Goal: Task Accomplishment & Management: Complete application form

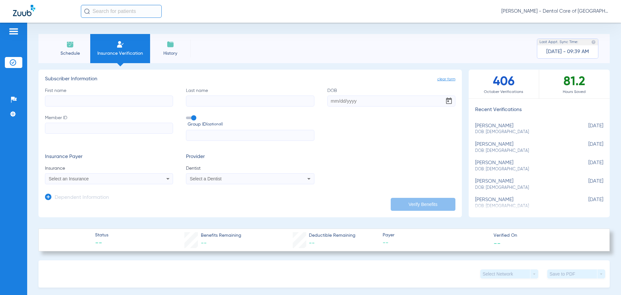
click at [102, 98] on input "First name" at bounding box center [109, 100] width 128 height 11
type input "Tamiwe"
type input "sichinga"
click at [344, 102] on input "DOB" at bounding box center [391, 100] width 128 height 11
type input "[DATE]"
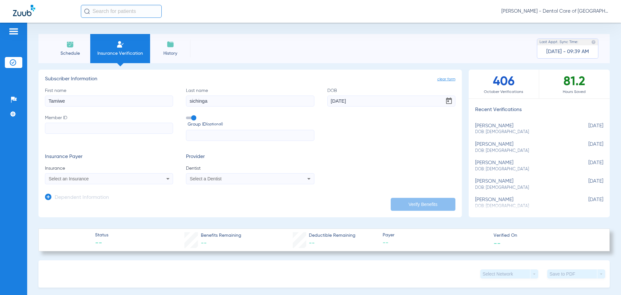
click at [166, 178] on icon at bounding box center [167, 179] width 3 height 2
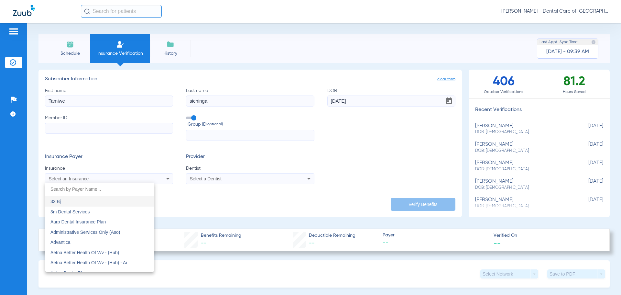
click at [63, 123] on div at bounding box center [310, 147] width 621 height 295
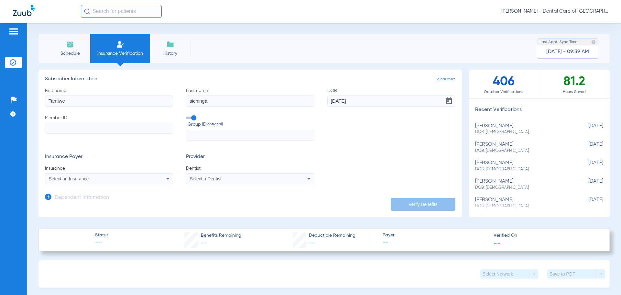
click at [65, 128] on input "Member ID" at bounding box center [109, 128] width 128 height 11
click at [86, 126] on input "Member ID Required" at bounding box center [109, 128] width 128 height 11
type input "337064597"
click at [160, 182] on div "Select an Insurance" at bounding box center [108, 179] width 127 height 8
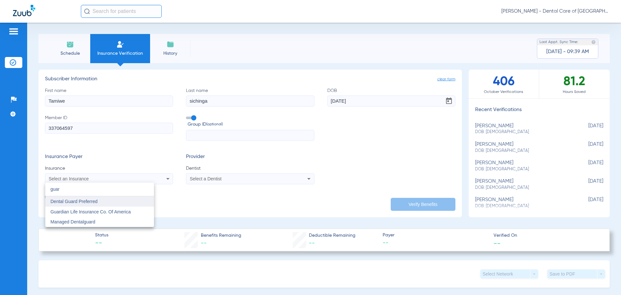
type input "guar"
click at [104, 203] on mat-option "Dental Guard Preferred" at bounding box center [99, 201] width 109 height 10
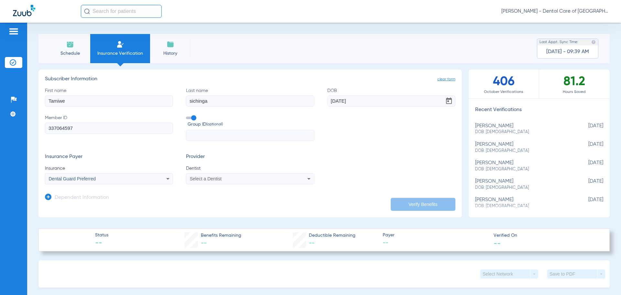
click at [233, 178] on div "Select a Dentist" at bounding box center [238, 178] width 97 height 5
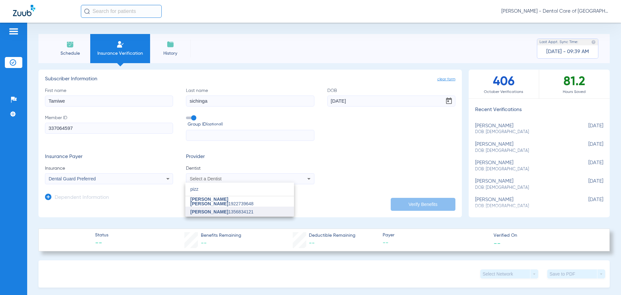
type input "pizz"
click at [243, 213] on mat-option "[PERSON_NAME] 1356834121" at bounding box center [239, 211] width 109 height 10
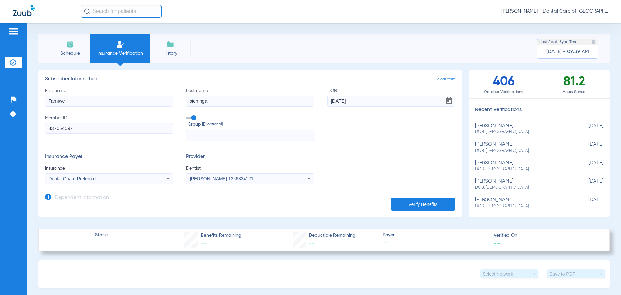
click at [425, 207] on button "Verify Benefits" at bounding box center [423, 204] width 65 height 13
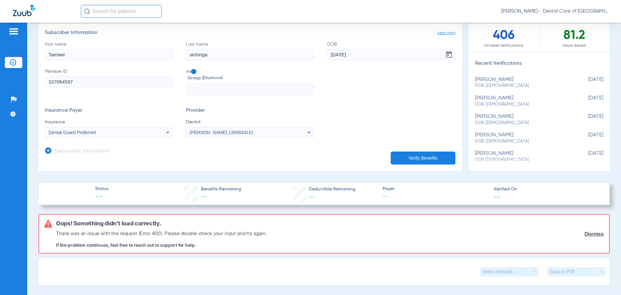
scroll to position [32, 0]
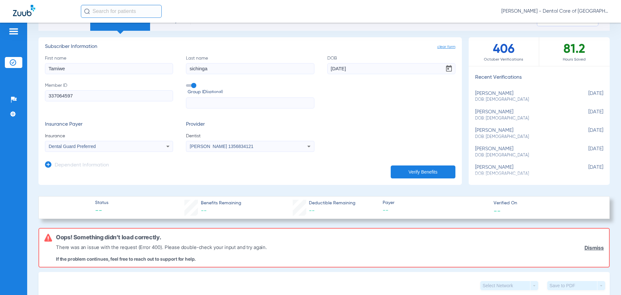
click at [103, 147] on div "Dental Guard Preferred" at bounding box center [97, 146] width 97 height 5
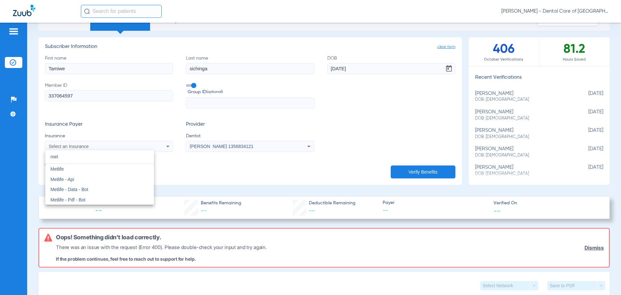
scroll to position [0, 0]
type input "metlife"
click at [84, 168] on mat-option "Metlife" at bounding box center [99, 169] width 109 height 10
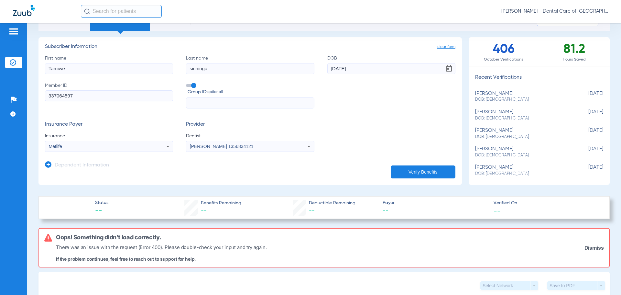
click at [423, 168] on button "Verify Benefits" at bounding box center [423, 171] width 65 height 13
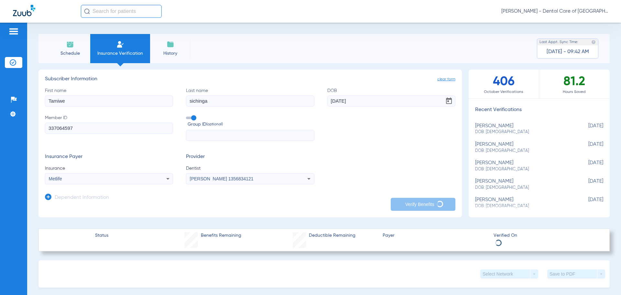
click at [377, 151] on form "First name Tamiwe Last name sichinga DOB 09/22/1969 Member ID 337064597 Group I…" at bounding box center [250, 135] width 410 height 97
click at [128, 104] on input "First name" at bounding box center [109, 100] width 128 height 11
click at [92, 130] on input "Member ID" at bounding box center [109, 128] width 128 height 11
type input "337064597"
click at [381, 105] on input "DOB" at bounding box center [391, 100] width 128 height 11
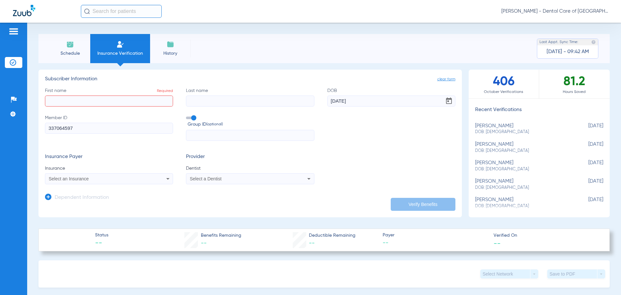
type input "[DATE]"
click at [114, 104] on input "First name Required" at bounding box center [109, 100] width 128 height 11
type input "Tamiwe"
type input "Sichinga"
click at [136, 181] on div "Select an Insurance" at bounding box center [108, 179] width 127 height 8
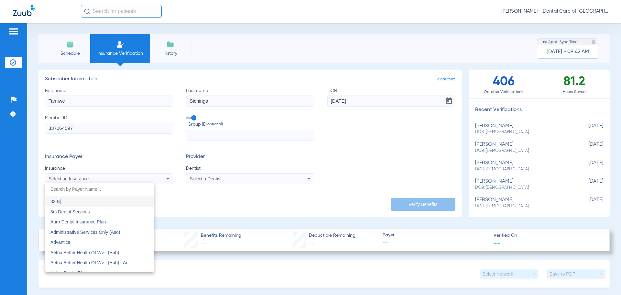
click at [254, 178] on div at bounding box center [310, 147] width 621 height 295
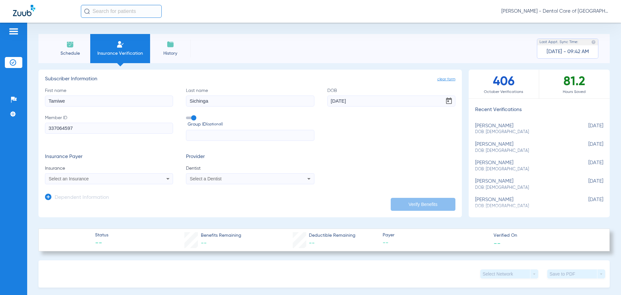
click at [253, 179] on div "Select a Dentist" at bounding box center [238, 178] width 97 height 5
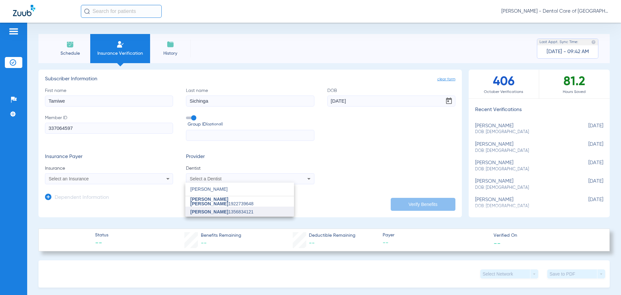
type input "[PERSON_NAME]"
click at [240, 211] on span "[PERSON_NAME] 1356834121" at bounding box center [221, 211] width 63 height 5
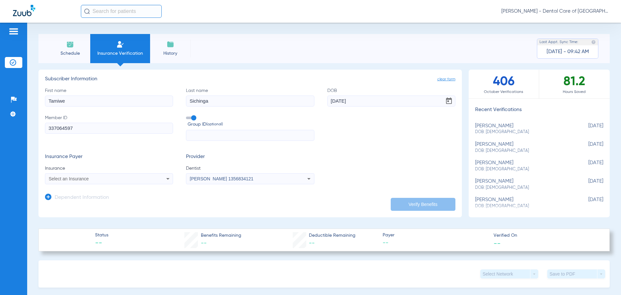
click at [159, 178] on div "Select an Insurance" at bounding box center [108, 179] width 127 height 8
type input "guardian"
click at [126, 200] on span "Guardian Life Insurance Co. Of America" at bounding box center [90, 201] width 80 height 5
click at [425, 204] on button "Verify Benefits" at bounding box center [423, 204] width 65 height 13
click at [148, 181] on div "Guardian Life Insurance Co. Of America" at bounding box center [108, 179] width 127 height 8
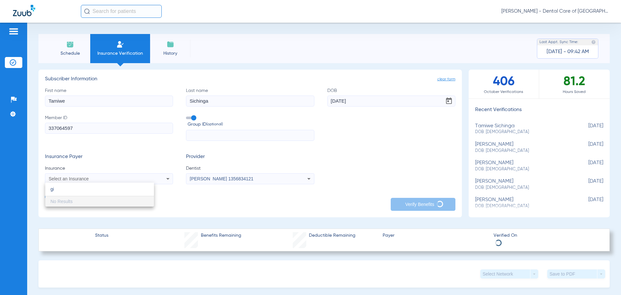
type input "g"
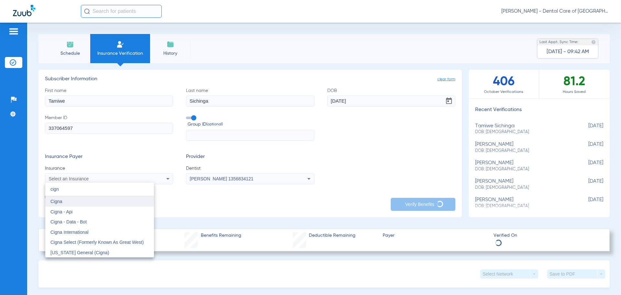
type input "cign"
click at [114, 202] on mat-option "Cigna" at bounding box center [99, 201] width 109 height 10
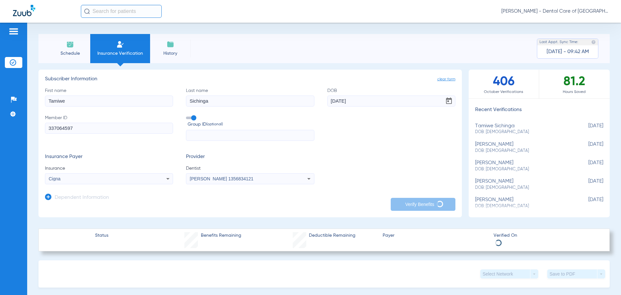
click at [114, 175] on div "Cigna" at bounding box center [108, 179] width 127 height 8
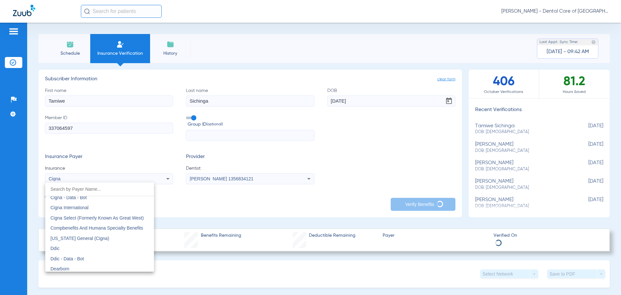
scroll to position [979, 0]
click at [77, 178] on div at bounding box center [310, 147] width 621 height 295
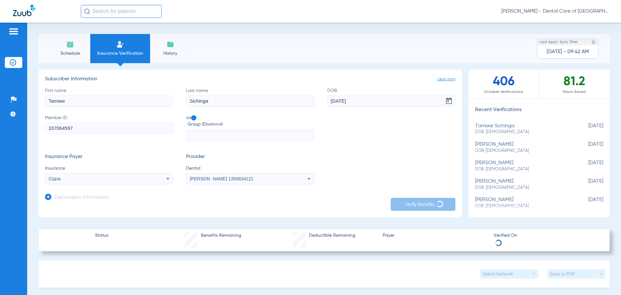
click at [70, 179] on div "Cigna" at bounding box center [97, 178] width 97 height 5
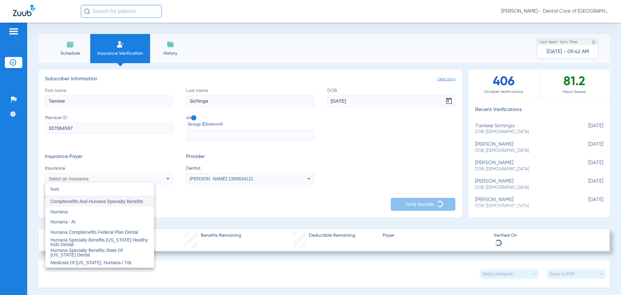
scroll to position [0, 0]
type input "humana"
click at [80, 209] on mat-option "Humana" at bounding box center [99, 211] width 109 height 10
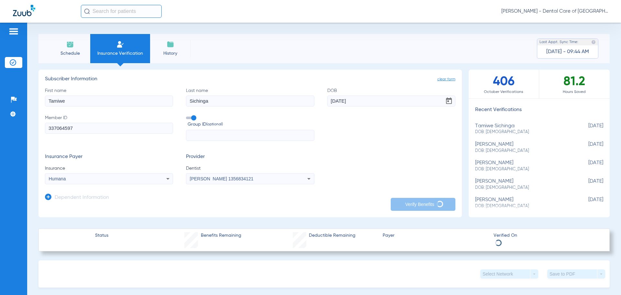
click at [221, 96] on input "Sichinga" at bounding box center [250, 100] width 128 height 11
click at [167, 44] on img at bounding box center [171, 44] width 8 height 8
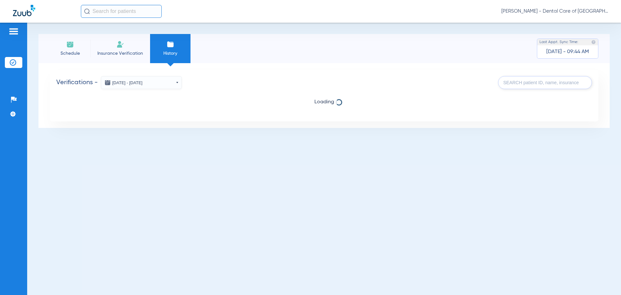
click at [76, 48] on li "Schedule" at bounding box center [70, 48] width 40 height 29
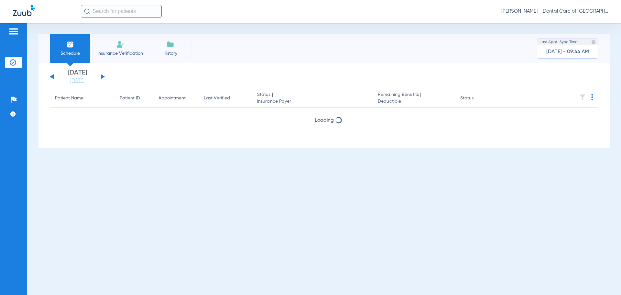
click at [117, 43] on img at bounding box center [120, 44] width 8 height 8
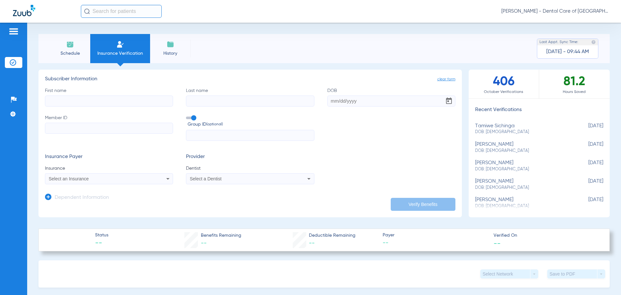
click at [114, 104] on input "First name" at bounding box center [109, 100] width 128 height 11
type input "a"
type input "tamiwe"
type input "Sichinga"
type input "[DATE]"
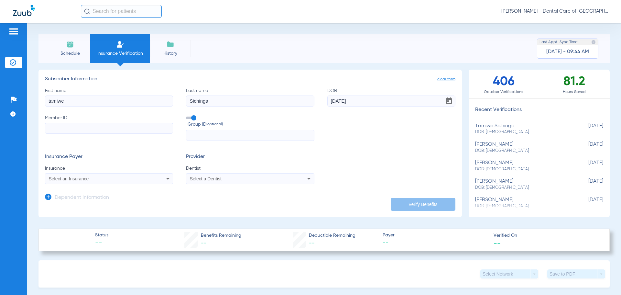
click at [97, 131] on input "Member ID" at bounding box center [109, 128] width 128 height 11
type input "337064597"
click at [128, 180] on div "Select an Insurance" at bounding box center [97, 178] width 97 height 5
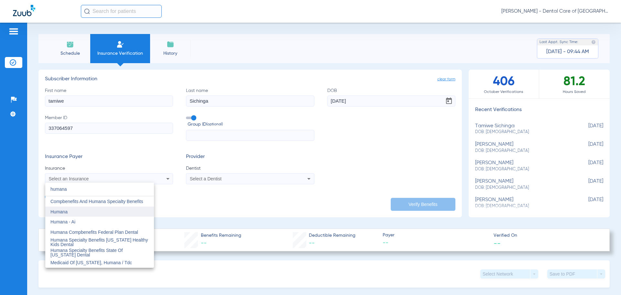
type input "humana"
click at [92, 209] on mat-option "Humana" at bounding box center [99, 211] width 109 height 10
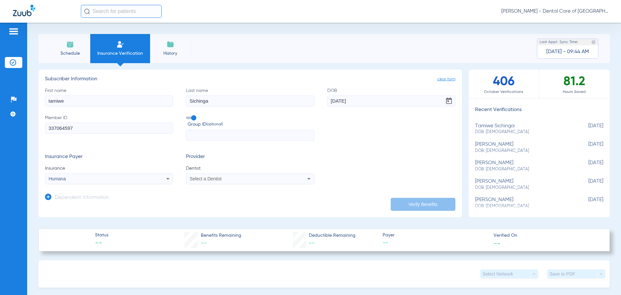
click at [262, 178] on div "Select a Dentist" at bounding box center [238, 178] width 97 height 5
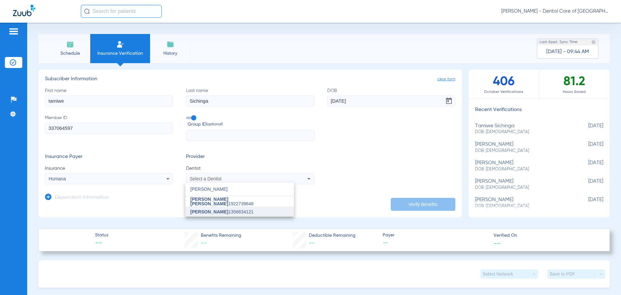
type input "[PERSON_NAME]"
click at [253, 211] on mat-option "[PERSON_NAME] 1356834121" at bounding box center [239, 211] width 109 height 10
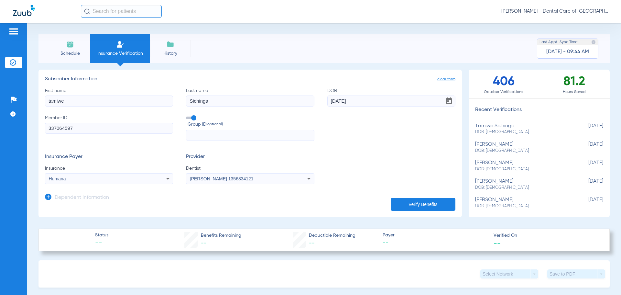
click at [423, 206] on button "Verify Benefits" at bounding box center [423, 204] width 65 height 13
click at [112, 101] on input "tamiwe" at bounding box center [109, 100] width 128 height 11
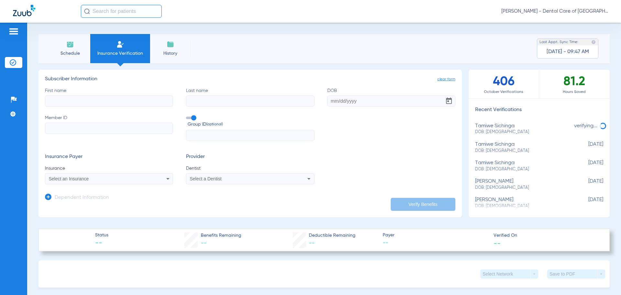
click at [123, 103] on input "First name" at bounding box center [109, 100] width 128 height 11
type input "Tamiwe"
type input "Sichinga"
click at [358, 98] on input "DOB" at bounding box center [391, 100] width 128 height 11
type input "[DATE]"
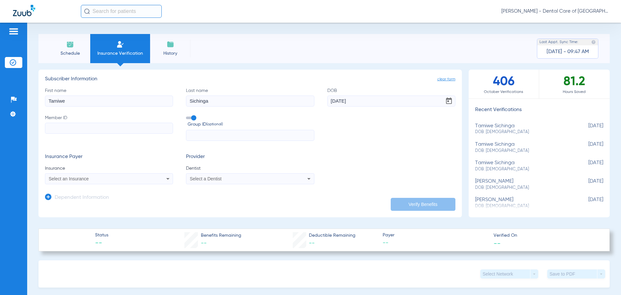
click at [135, 179] on div "Select an Insurance" at bounding box center [97, 178] width 97 height 5
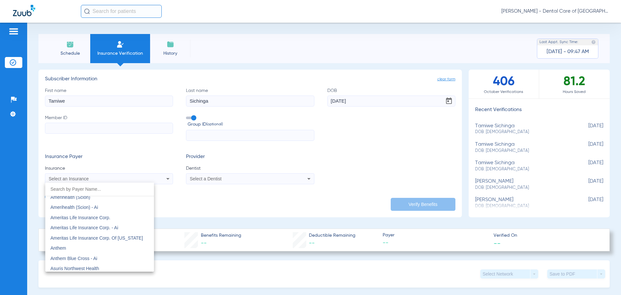
scroll to position [226, 0]
click at [121, 241] on mat-option "Anthem" at bounding box center [99, 239] width 109 height 10
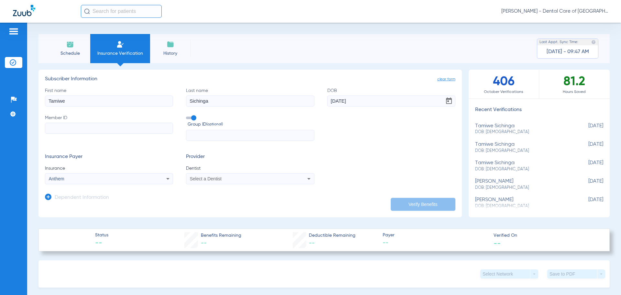
click at [97, 130] on input "Member ID" at bounding box center [109, 128] width 128 height 11
type input "337064597"
click at [276, 177] on div "Select a Dentist" at bounding box center [238, 178] width 97 height 5
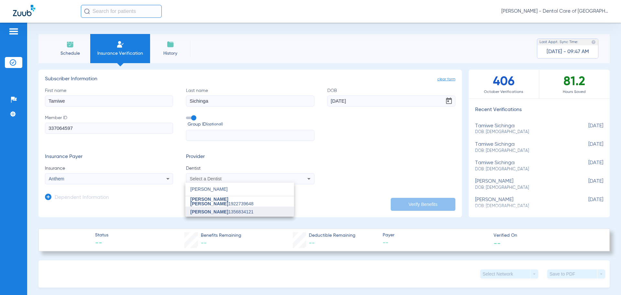
type input "[PERSON_NAME]"
click at [262, 213] on mat-option "[PERSON_NAME] 1356834121" at bounding box center [239, 211] width 109 height 10
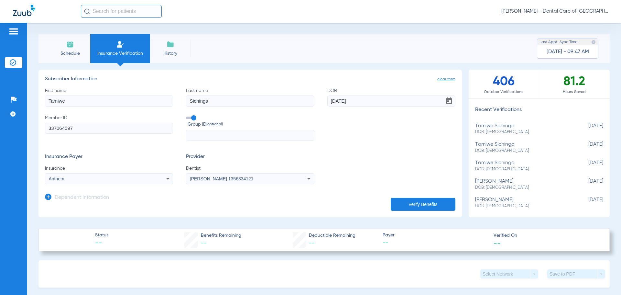
click at [431, 202] on button "Verify Benefits" at bounding box center [423, 204] width 65 height 13
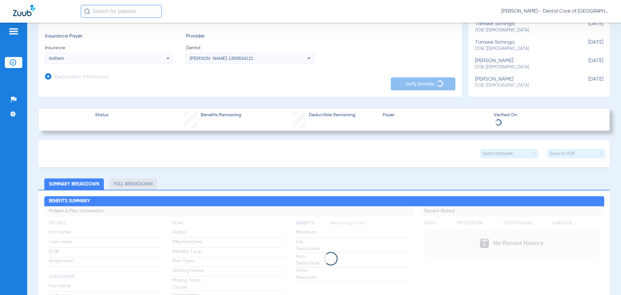
scroll to position [194, 0]
